Goal: Information Seeking & Learning: Learn about a topic

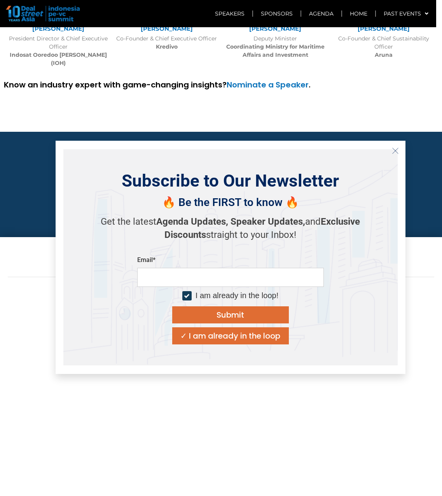
scroll to position [2607, 0]
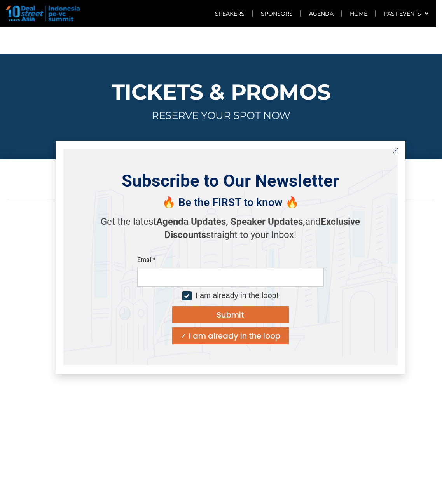
click at [395, 149] on icon "Close" at bounding box center [395, 150] width 7 height 7
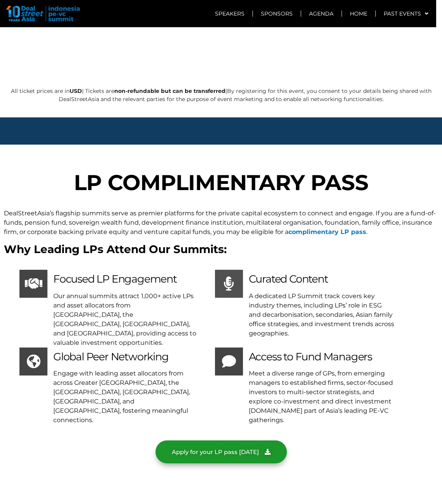
scroll to position [3346, 0]
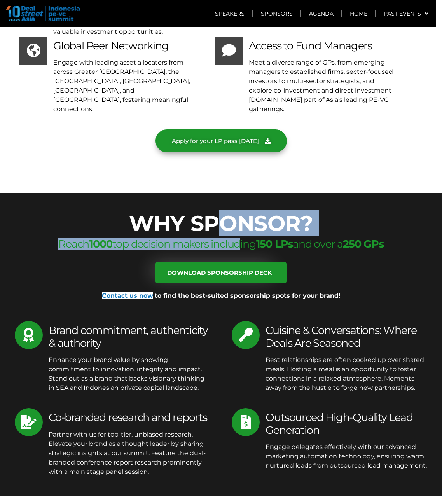
drag, startPoint x: 223, startPoint y: 153, endPoint x: 230, endPoint y: 179, distance: 26.9
click at [230, 209] on div "WHY SPONSOR? Reach 1000 top decision makers including 150 LPs and over a 250 GP…" at bounding box center [221, 352] width 442 height 287
click at [230, 238] on div "Reach 1000 top decision makers including 150 LPs and over a 250 GPs" at bounding box center [221, 250] width 435 height 24
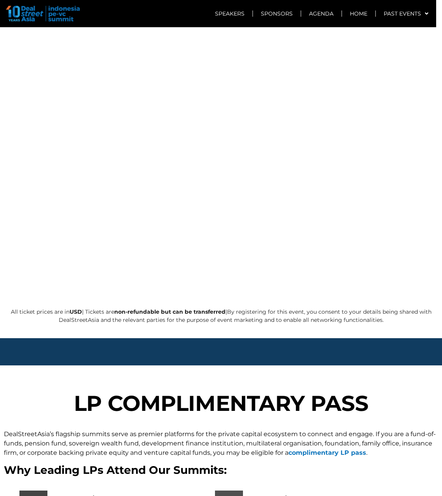
scroll to position [2886, 0]
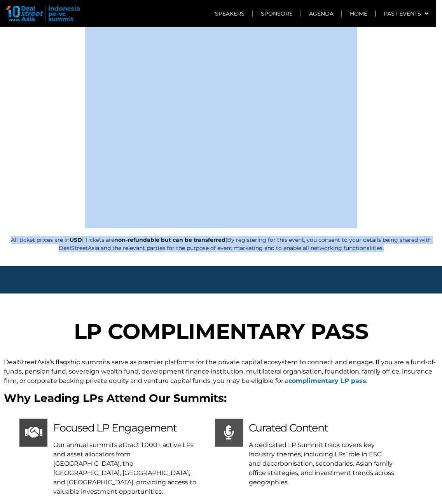
drag, startPoint x: 421, startPoint y: 183, endPoint x: 413, endPoint y: 160, distance: 24.4
click at [413, 160] on div "Get Your Tickets Here All ticket prices are in USD | Tickets are non-refundable…" at bounding box center [221, 74] width 442 height 386
click at [413, 160] on div at bounding box center [221, 81] width 427 height 294
drag, startPoint x: 402, startPoint y: 160, endPoint x: 408, endPoint y: 179, distance: 20.2
click at [408, 179] on div "Get Your Tickets Here All ticket prices are in USD | Tickets are non-refundable…" at bounding box center [221, 74] width 442 height 386
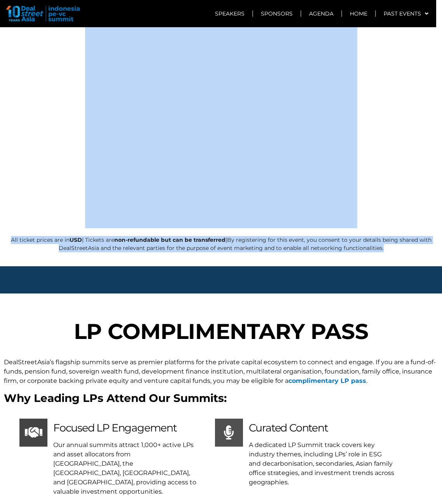
click at [408, 236] on p "All ticket prices are in USD | Tickets are non-refundable but can be transferre…" at bounding box center [221, 244] width 427 height 16
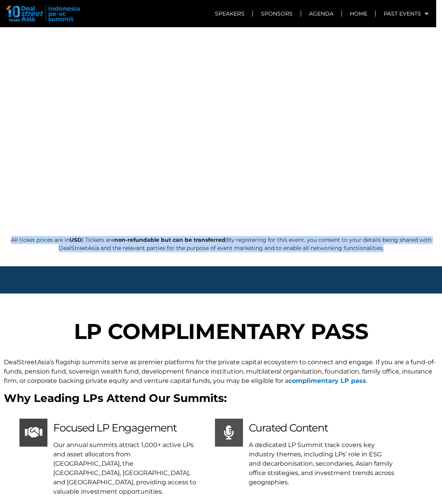
drag, startPoint x: 398, startPoint y: 179, endPoint x: 14, endPoint y: 174, distance: 383.3
click at [14, 236] on p "All ticket prices are in USD | Tickets are non-refundable but can be transferre…" at bounding box center [221, 244] width 427 height 16
drag, startPoint x: 14, startPoint y: 174, endPoint x: 393, endPoint y: 186, distance: 378.4
click at [393, 236] on p "All ticket prices are in USD | Tickets are non-refundable but can be transferre…" at bounding box center [221, 244] width 427 height 16
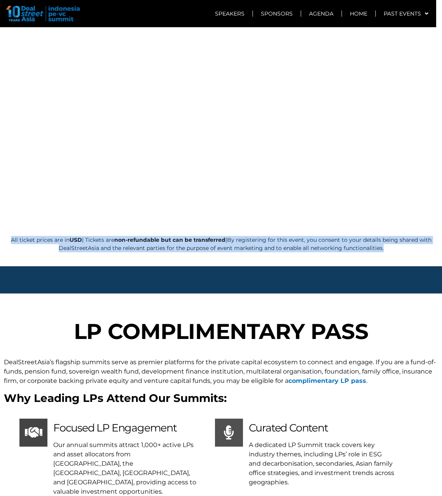
click at [393, 236] on p "All ticket prices are in USD | Tickets are non-refundable but can be transferre…" at bounding box center [221, 244] width 427 height 16
drag, startPoint x: 393, startPoint y: 186, endPoint x: 16, endPoint y: 172, distance: 377.3
click at [16, 236] on p "All ticket prices are in USD | Tickets are non-refundable but can be transferre…" at bounding box center [221, 244] width 427 height 16
drag, startPoint x: 16, startPoint y: 172, endPoint x: 410, endPoint y: 190, distance: 395.0
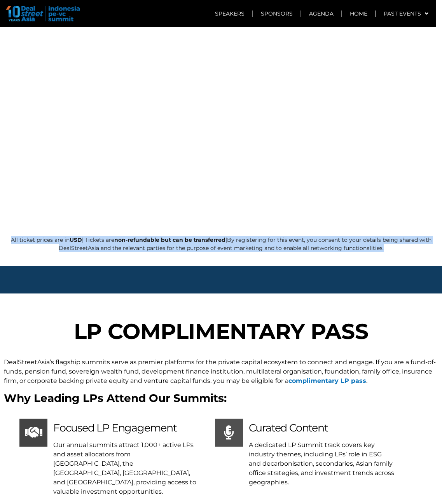
click at [410, 236] on div "All ticket prices are in USD | Tickets are non-refundable but can be transferre…" at bounding box center [221, 247] width 427 height 23
drag, startPoint x: 410, startPoint y: 190, endPoint x: 390, endPoint y: 188, distance: 19.9
click at [390, 236] on div "All ticket prices are in USD | Tickets are non-refundable but can be transferre…" at bounding box center [221, 247] width 427 height 23
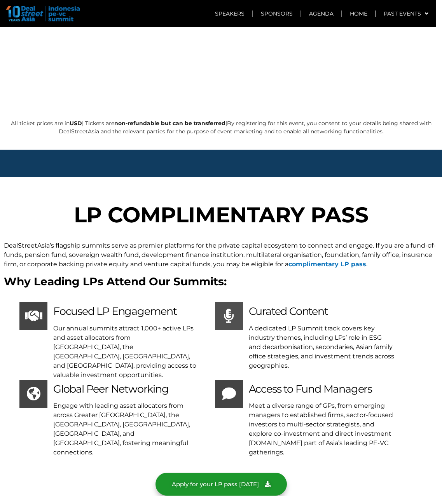
scroll to position [3042, 0]
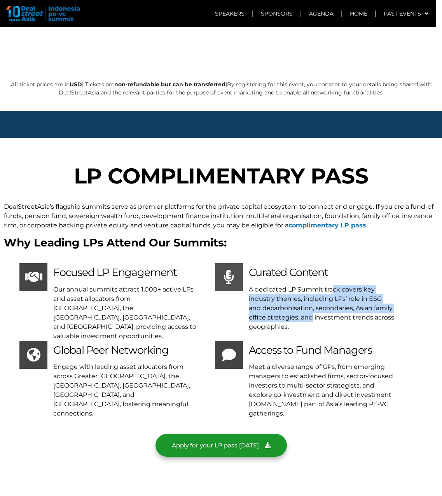
drag, startPoint x: 311, startPoint y: 218, endPoint x: 309, endPoint y: 249, distance: 31.2
click at [309, 263] on div "Curated Content A dedicated LP Summit track covers key industry themes, includi…" at bounding box center [322, 297] width 146 height 68
click at [309, 285] on p "A dedicated LP Summit track covers key industry themes, including LPs’ role in …" at bounding box center [322, 308] width 146 height 47
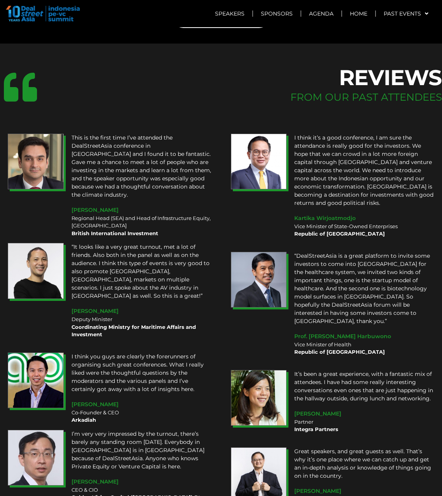
scroll to position [5842, 0]
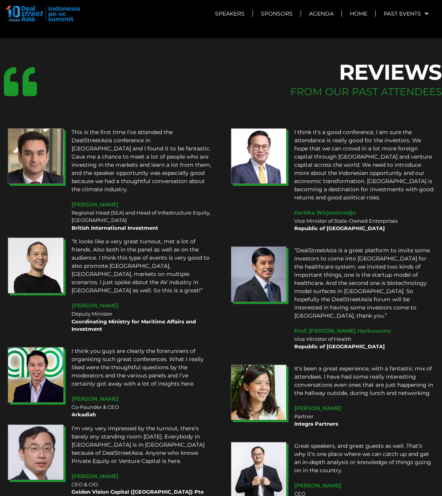
drag, startPoint x: 373, startPoint y: 402, endPoint x: 375, endPoint y: 360, distance: 41.3
click at [375, 439] on div "Great speakers, and great guests as well. That’s why it’s one place where we ca…" at bounding box center [365, 474] width 148 height 71
click at [375, 442] on p "Great speakers, and great guests as well. That’s why it’s one place where we ca…" at bounding box center [365, 458] width 140 height 33
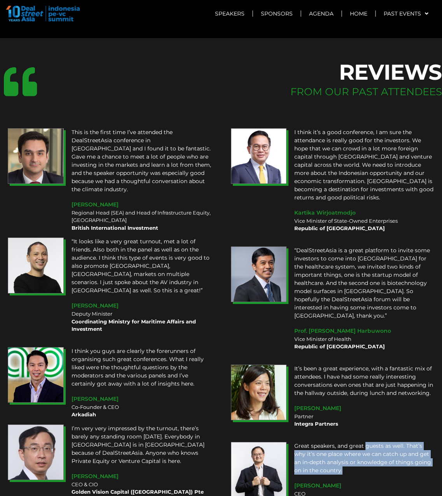
drag, startPoint x: 375, startPoint y: 360, endPoint x: 376, endPoint y: 396, distance: 35.4
click at [376, 442] on div "Great speakers, and great guests as well. That’s why it’s one place where we ca…" at bounding box center [365, 461] width 140 height 39
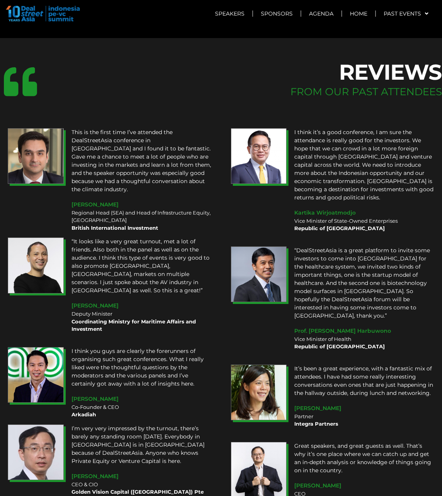
scroll to position [5998, 0]
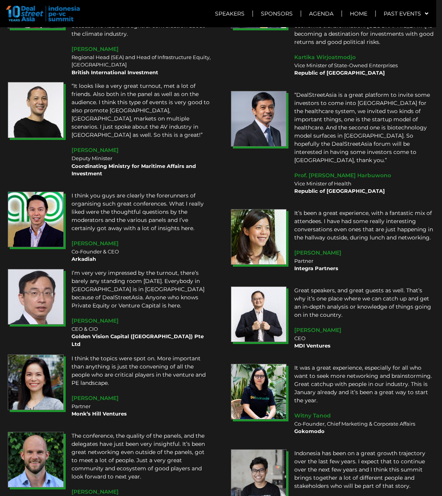
drag, startPoint x: 339, startPoint y: 247, endPoint x: 289, endPoint y: 248, distance: 50.2
click at [291, 283] on div "Great speakers, and great guests as well. That’s why it’s one place where we ca…" at bounding box center [365, 318] width 148 height 71
click at [363, 275] on div "This is the first time I’ve attended the DealStreetAsia conference in [GEOGRAPH…" at bounding box center [221, 301] width 435 height 665
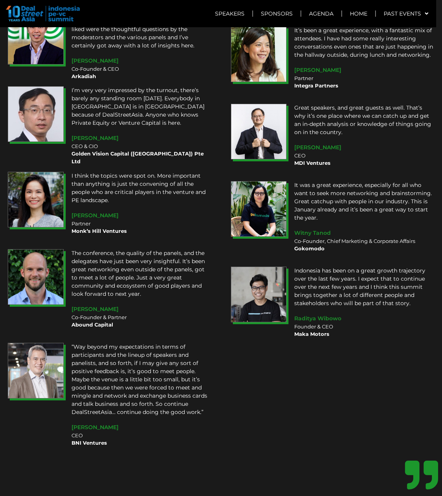
scroll to position [6173, 0]
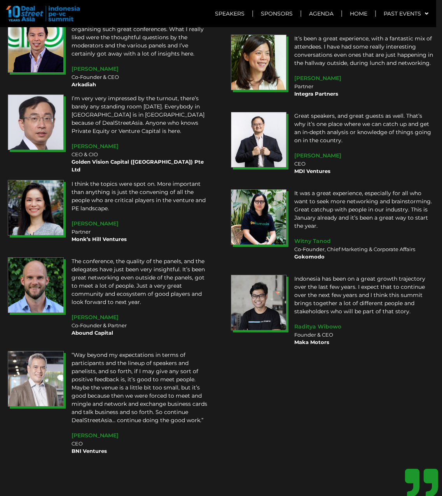
drag, startPoint x: 359, startPoint y: 276, endPoint x: 358, endPoint y: 257, distance: 19.1
